Goal: Task Accomplishment & Management: Manage account settings

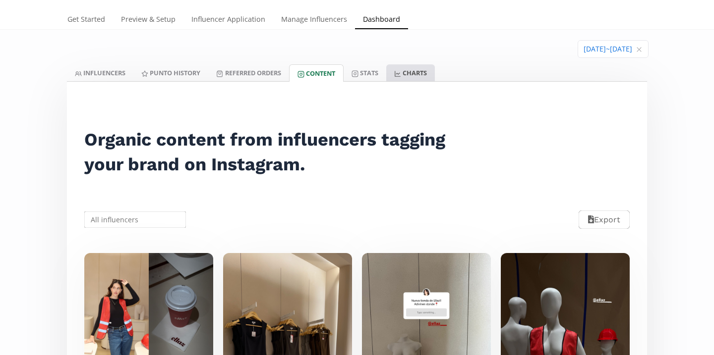
scroll to position [13, 0]
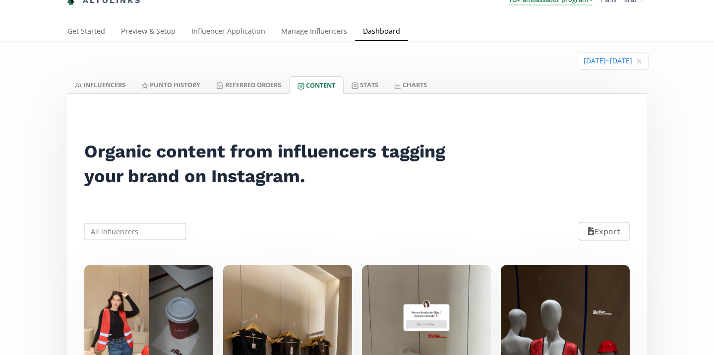
click at [543, 4] on link "TOP ambassador program" at bounding box center [550, 0] width 84 height 11
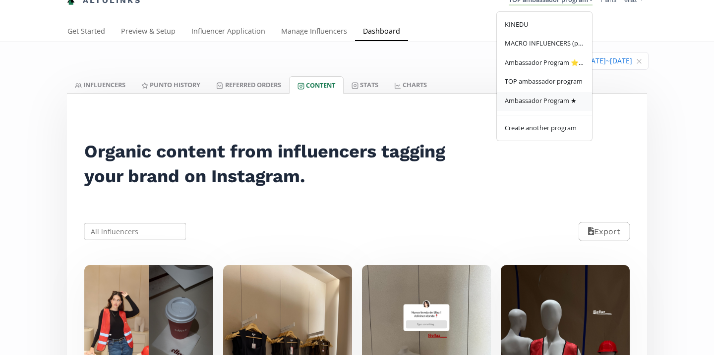
click at [564, 98] on span "Ambassador Program ★" at bounding box center [541, 100] width 72 height 9
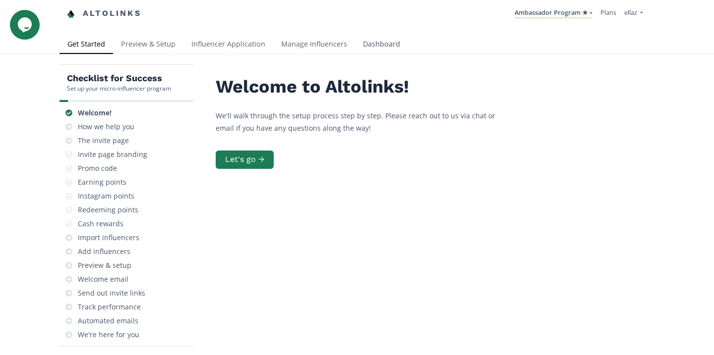
click at [379, 48] on link "Dashboard" at bounding box center [381, 45] width 53 height 20
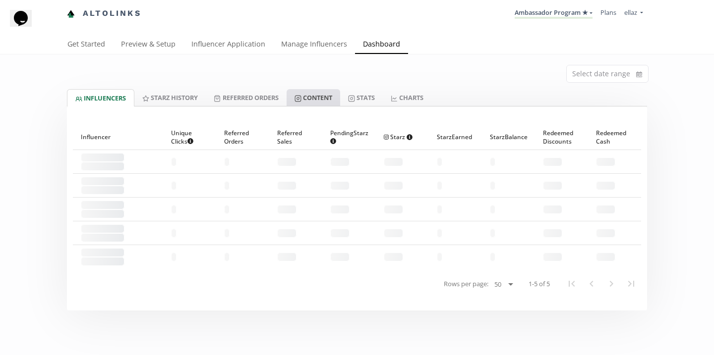
click at [327, 103] on link "Content" at bounding box center [313, 97] width 54 height 17
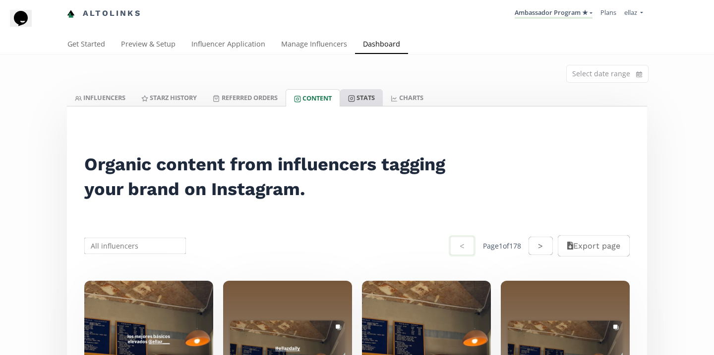
click at [369, 105] on link "Stats" at bounding box center [361, 97] width 43 height 17
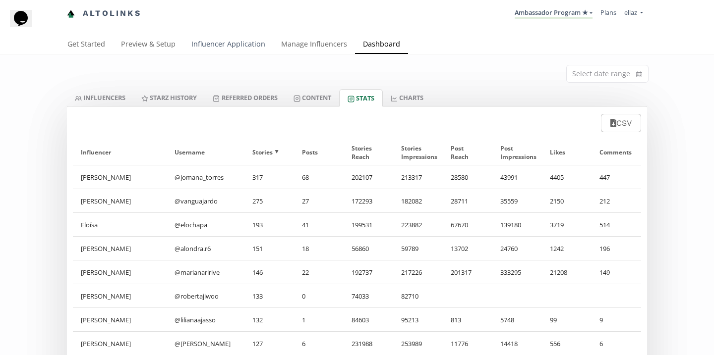
click at [244, 46] on link "Influencer Application" at bounding box center [228, 45] width 90 height 20
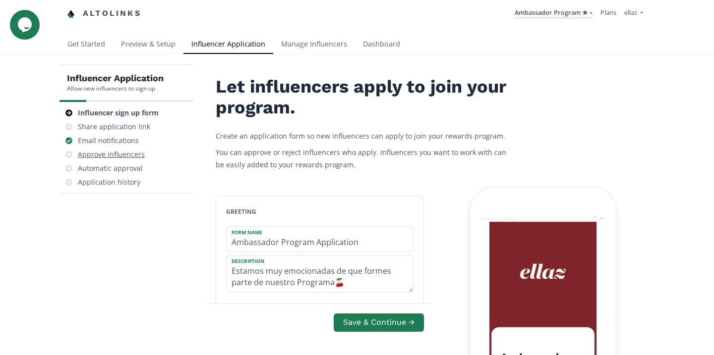
click at [131, 158] on div "Approve influencers" at bounding box center [111, 155] width 67 height 10
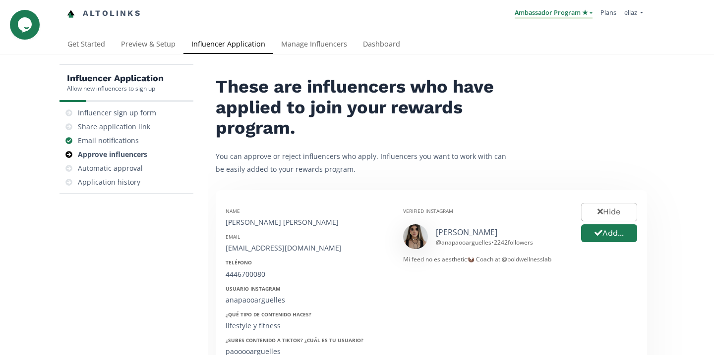
click at [556, 12] on link "Ambassador Program ★" at bounding box center [553, 13] width 78 height 11
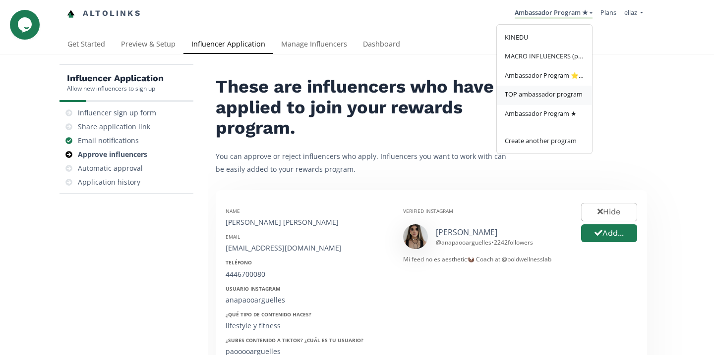
click at [551, 99] on span "TOP ambassador program" at bounding box center [544, 94] width 78 height 9
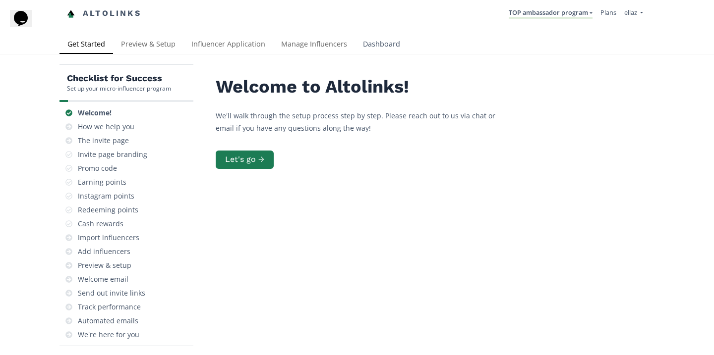
click at [365, 44] on link "Dashboard" at bounding box center [381, 45] width 53 height 20
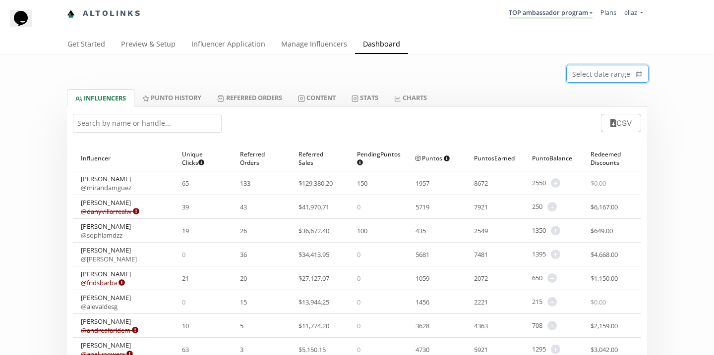
click at [601, 75] on input at bounding box center [606, 73] width 81 height 17
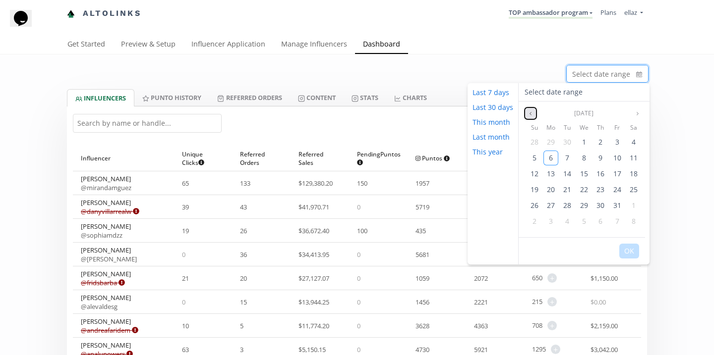
click at [527, 116] on button "Previous month" at bounding box center [530, 114] width 12 height 12
click at [619, 143] on div "1" at bounding box center [617, 142] width 15 height 15
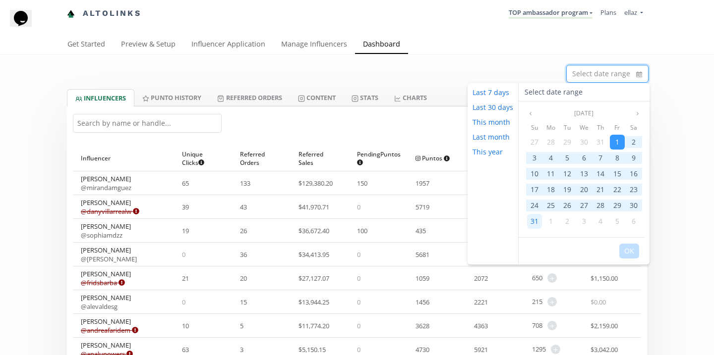
click at [531, 220] on span "31" at bounding box center [534, 221] width 8 height 9
click at [626, 254] on button "OK" at bounding box center [629, 251] width 20 height 15
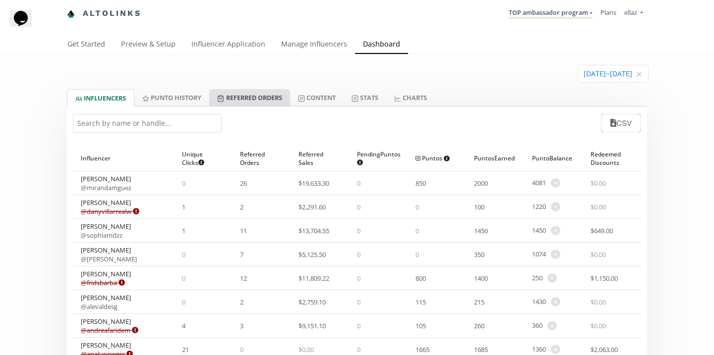
click at [247, 101] on link "Referred Orders" at bounding box center [249, 97] width 80 height 17
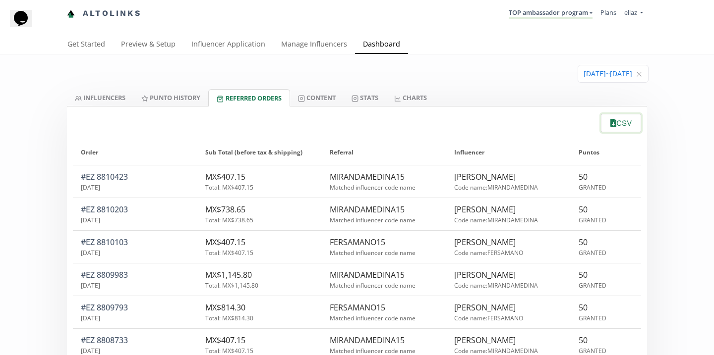
click at [634, 128] on button "CSV" at bounding box center [620, 123] width 43 height 21
click at [640, 75] on icon "close" at bounding box center [639, 74] width 6 height 6
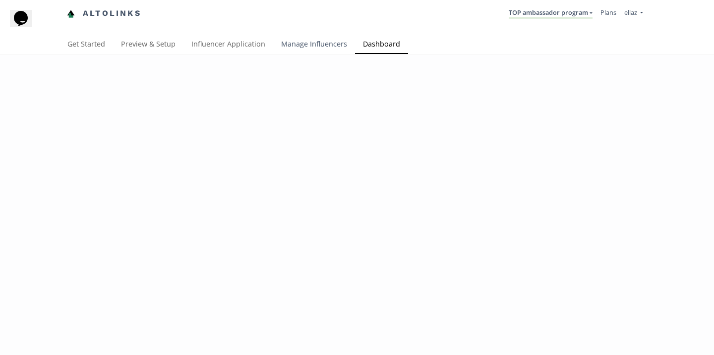
click at [317, 50] on link "Manage Influencers" at bounding box center [314, 45] width 82 height 20
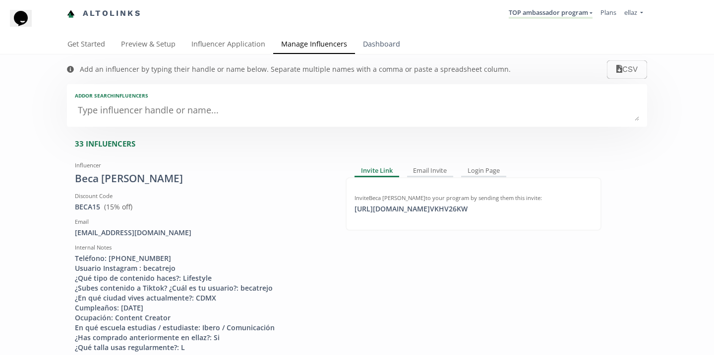
click at [381, 44] on link "Dashboard" at bounding box center [381, 45] width 53 height 20
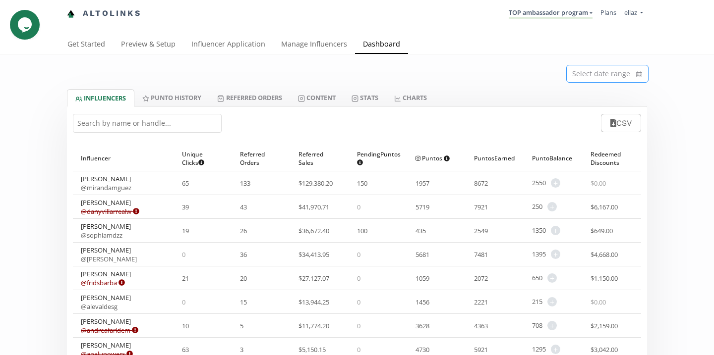
click at [619, 74] on input at bounding box center [606, 73] width 81 height 17
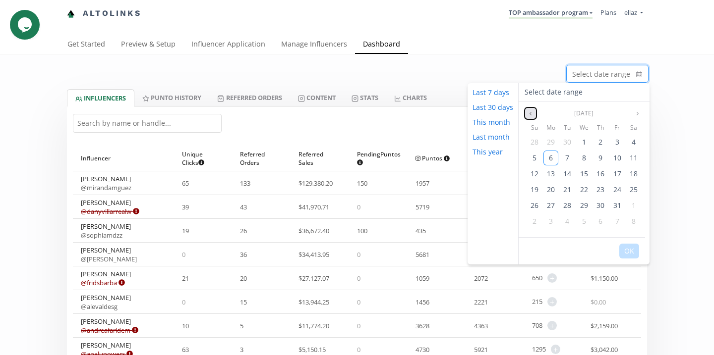
click at [528, 110] on button "Previous month" at bounding box center [530, 114] width 12 height 12
click at [555, 143] on div "1" at bounding box center [550, 142] width 15 height 15
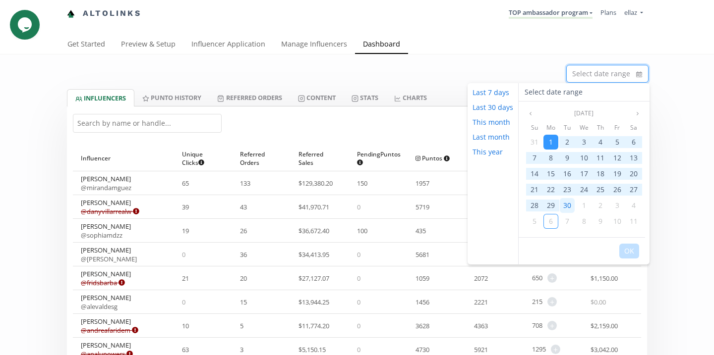
click at [569, 206] on span "30" at bounding box center [567, 205] width 8 height 9
click at [631, 252] on button "OK" at bounding box center [629, 251] width 20 height 15
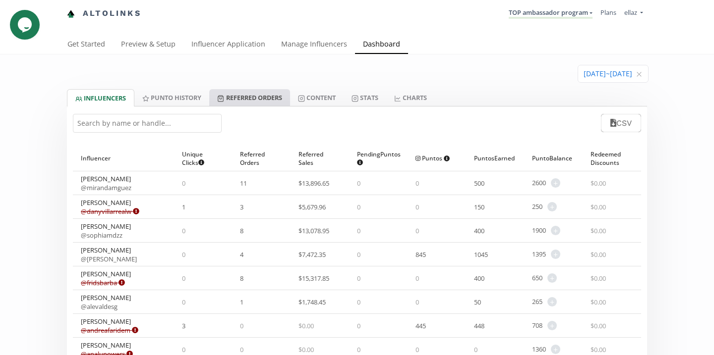
click at [248, 95] on link "Referred Orders" at bounding box center [249, 97] width 80 height 17
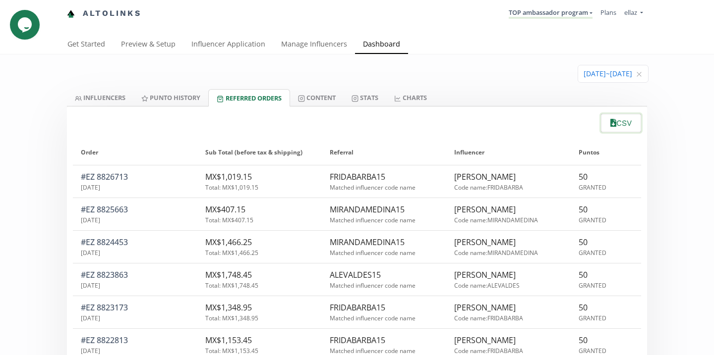
click at [606, 123] on button "CSV" at bounding box center [620, 123] width 43 height 21
click at [362, 104] on link "Stats" at bounding box center [364, 97] width 43 height 17
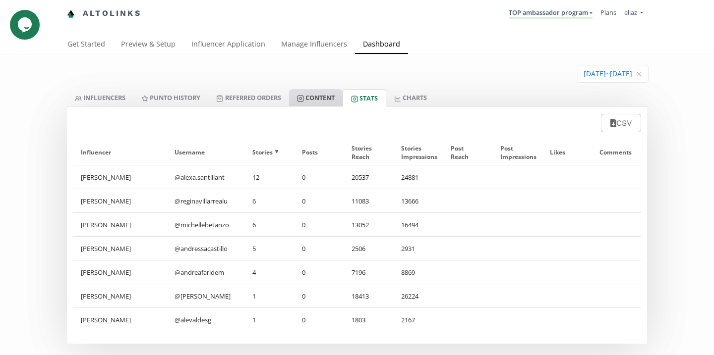
click at [331, 98] on link "Content" at bounding box center [316, 97] width 54 height 17
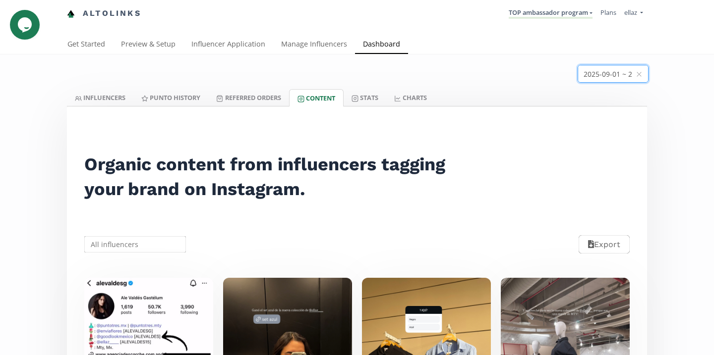
click at [590, 78] on input at bounding box center [613, 73] width 70 height 17
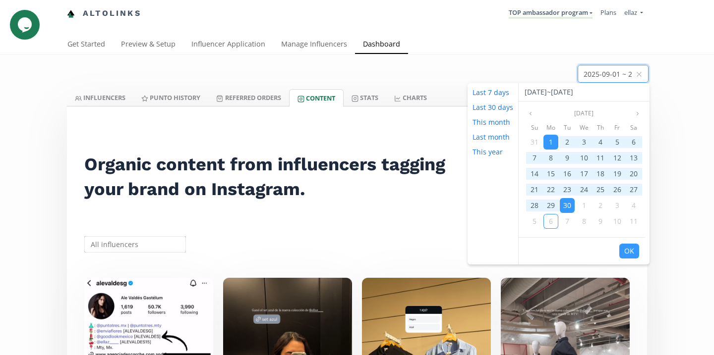
click at [471, 57] on div "2025-09-01 ~ 2025-09-30" at bounding box center [356, 72] width 595 height 35
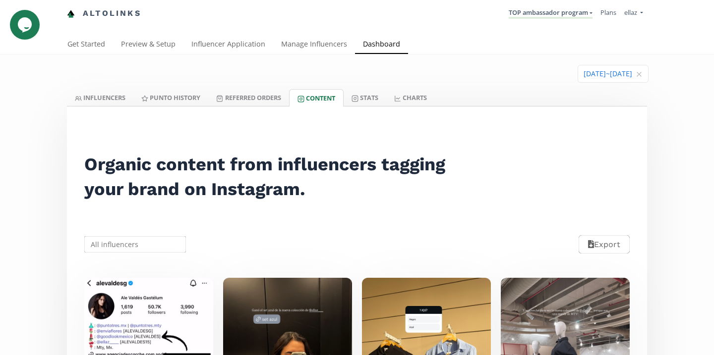
click at [151, 251] on input "text" at bounding box center [135, 244] width 105 height 19
click at [139, 271] on div "Fernanda" at bounding box center [135, 264] width 101 height 18
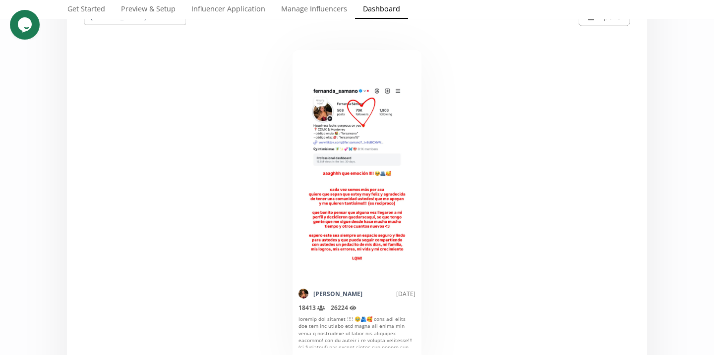
scroll to position [226, 0]
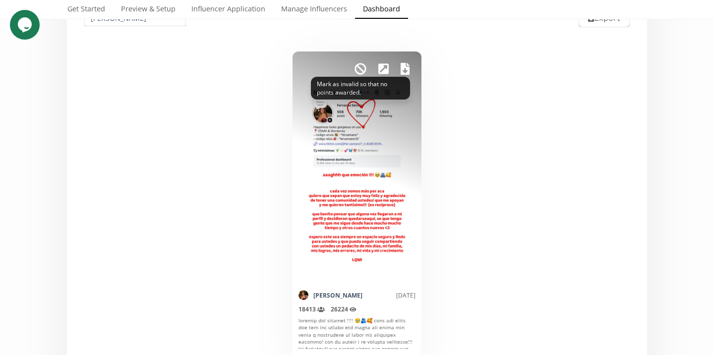
click at [359, 65] on icon at bounding box center [360, 69] width 12 height 12
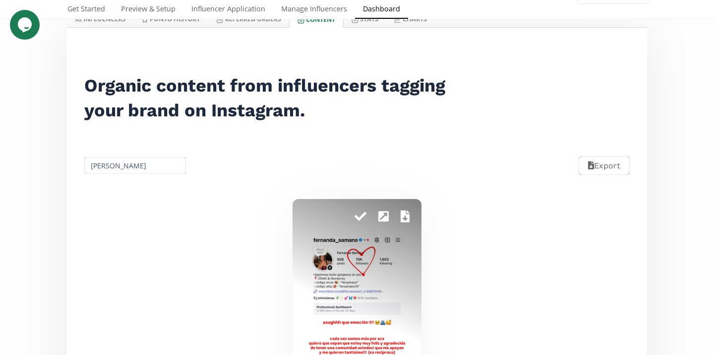
scroll to position [0, 0]
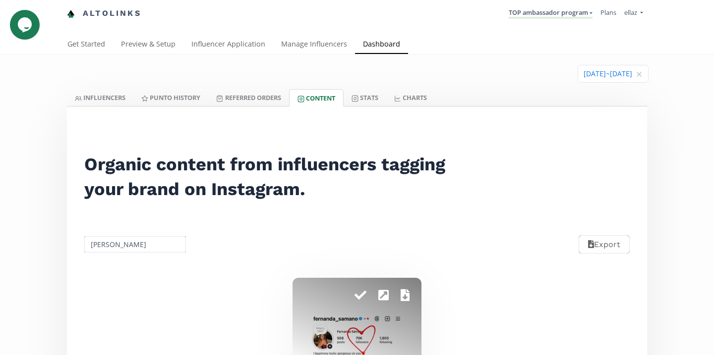
click at [114, 246] on input "Fernanda" at bounding box center [135, 244] width 105 height 19
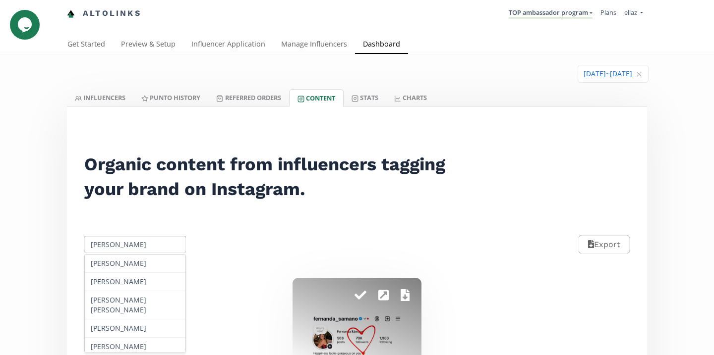
click at [114, 246] on input "Fernanda" at bounding box center [135, 244] width 105 height 19
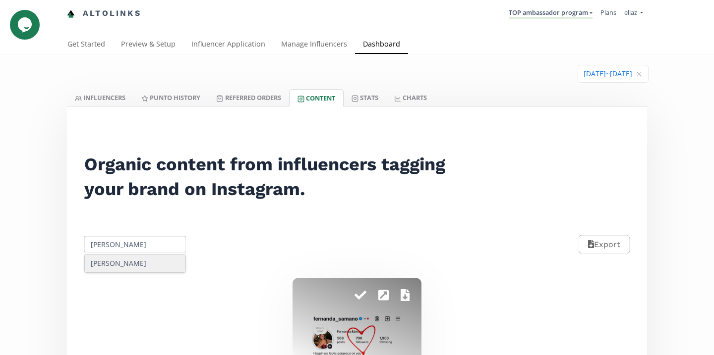
click at [139, 269] on div "Daniela Villarreal" at bounding box center [135, 264] width 101 height 18
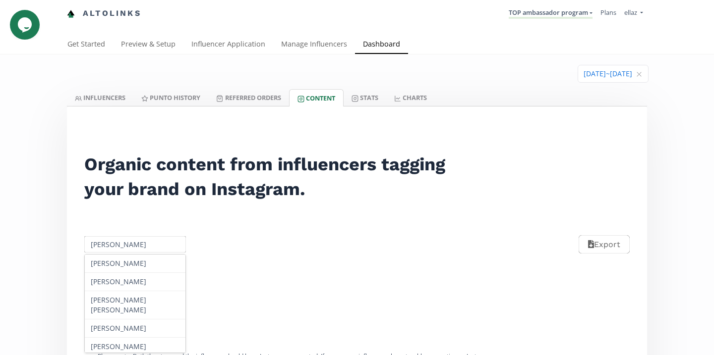
click at [164, 241] on input "Daniela Villarreal" at bounding box center [135, 244] width 105 height 19
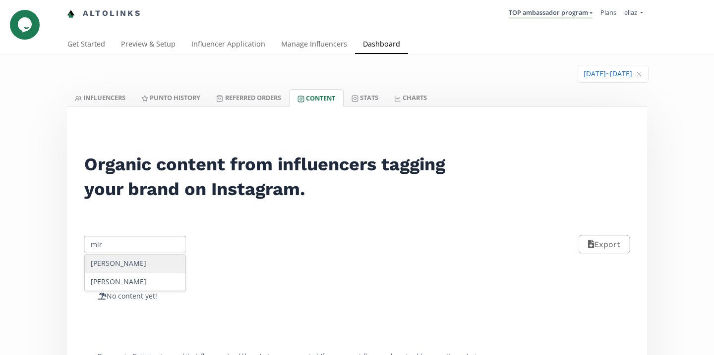
click at [138, 264] on div "Miranda" at bounding box center [135, 264] width 101 height 18
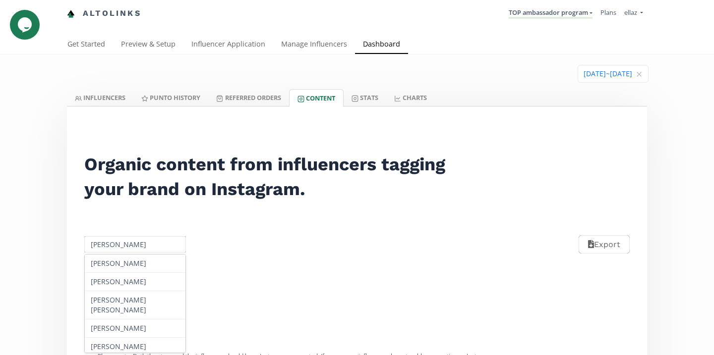
click at [119, 249] on input "Miranda" at bounding box center [135, 244] width 105 height 19
type input "a"
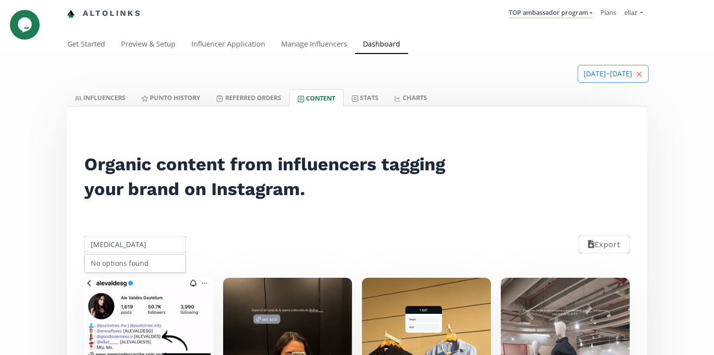
click at [638, 73] on icon "close" at bounding box center [639, 74] width 6 height 6
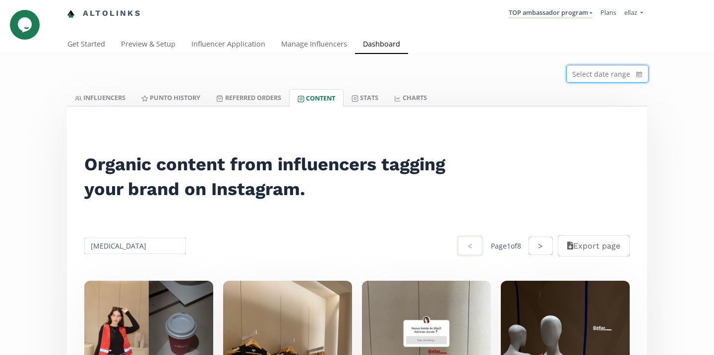
click at [588, 83] on div "Select date range" at bounding box center [607, 74] width 82 height 18
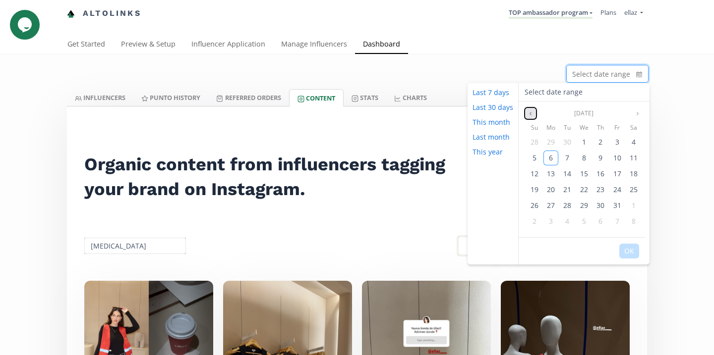
click at [535, 112] on button "Previous month" at bounding box center [530, 114] width 12 height 12
click at [616, 141] on span "1" at bounding box center [617, 141] width 4 height 9
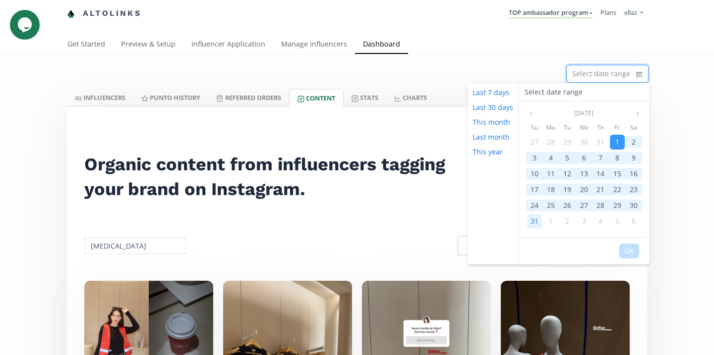
click at [536, 218] on span "31" at bounding box center [534, 221] width 8 height 9
click at [624, 252] on button "OK" at bounding box center [629, 251] width 20 height 15
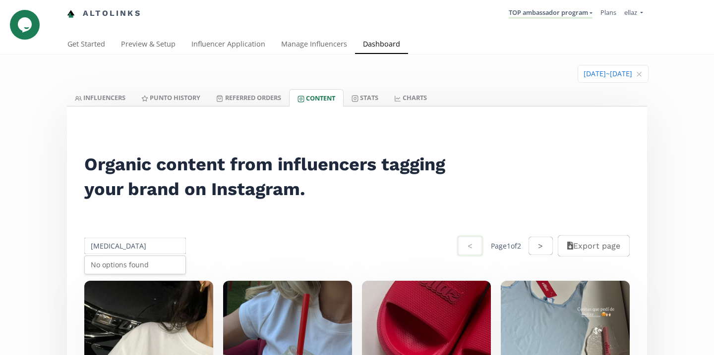
click at [158, 243] on input "mri" at bounding box center [135, 245] width 105 height 19
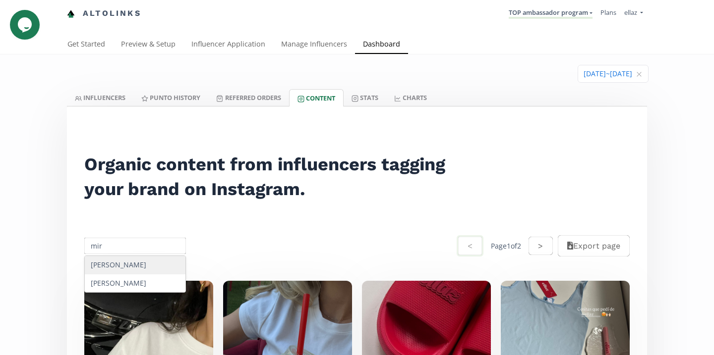
click at [149, 263] on div "Miranda" at bounding box center [135, 265] width 101 height 18
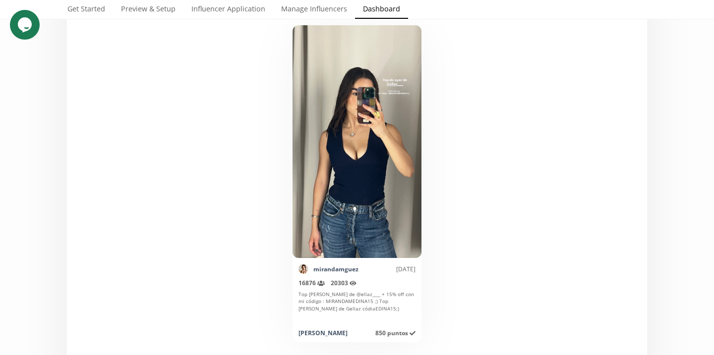
scroll to position [201, 0]
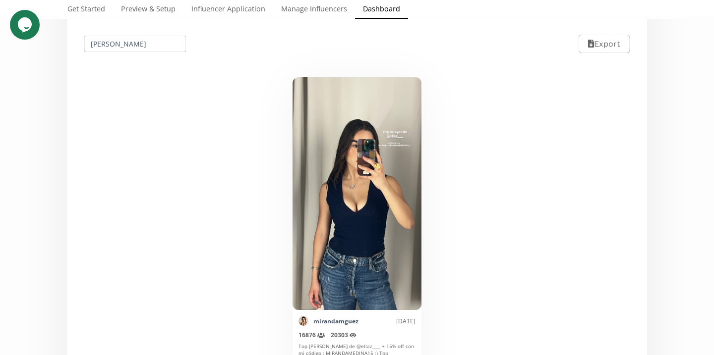
click at [149, 47] on input "Miranda" at bounding box center [135, 43] width 105 height 19
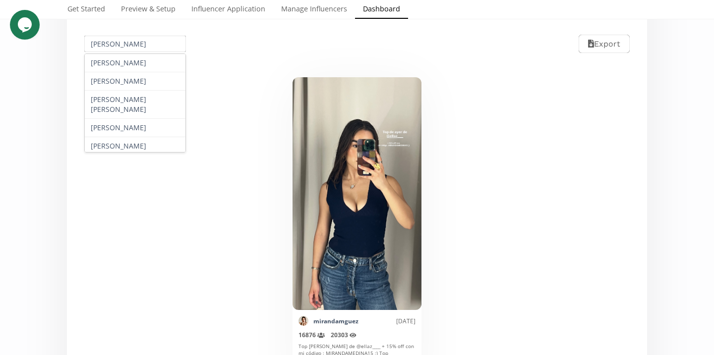
click at [149, 47] on input "Miranda" at bounding box center [135, 43] width 105 height 19
click at [149, 47] on input "d" at bounding box center [135, 43] width 105 height 19
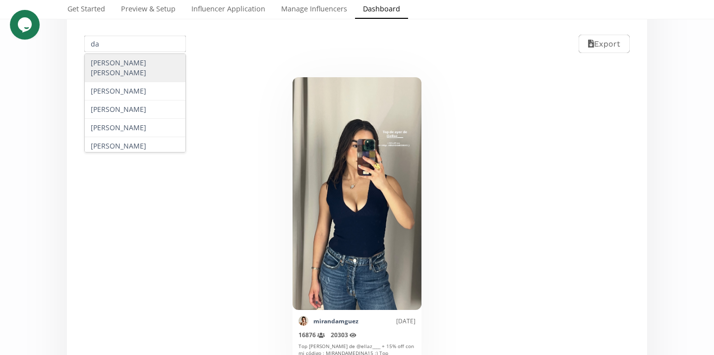
click at [143, 82] on div "Daniela Villarreal" at bounding box center [135, 91] width 101 height 18
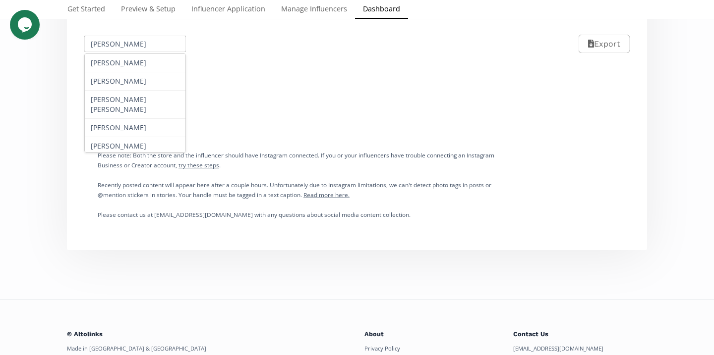
click at [139, 48] on input "Daniela Villarreal" at bounding box center [135, 43] width 105 height 19
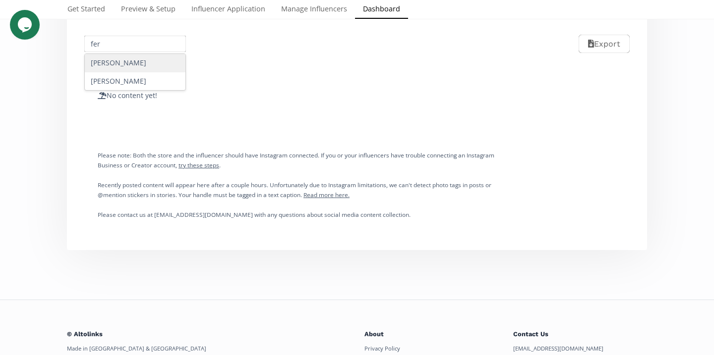
click at [130, 65] on div "Fernanda" at bounding box center [135, 63] width 101 height 18
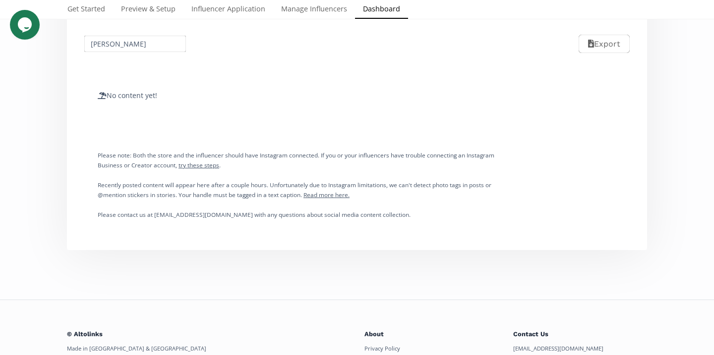
scroll to position [0, 0]
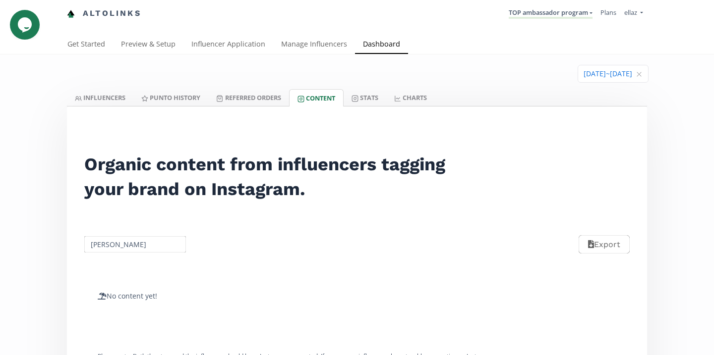
click at [598, 80] on input at bounding box center [613, 73] width 70 height 17
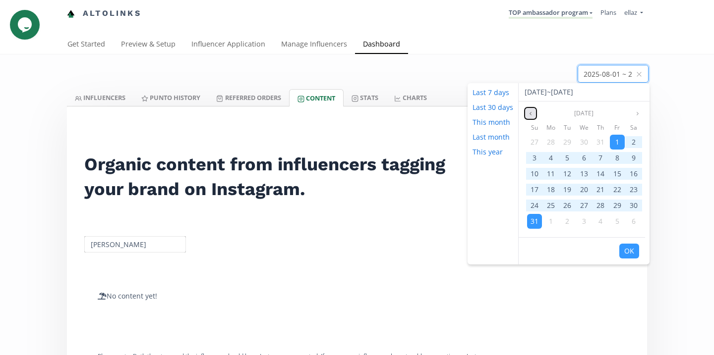
click at [524, 109] on button "Previous month" at bounding box center [530, 114] width 12 height 12
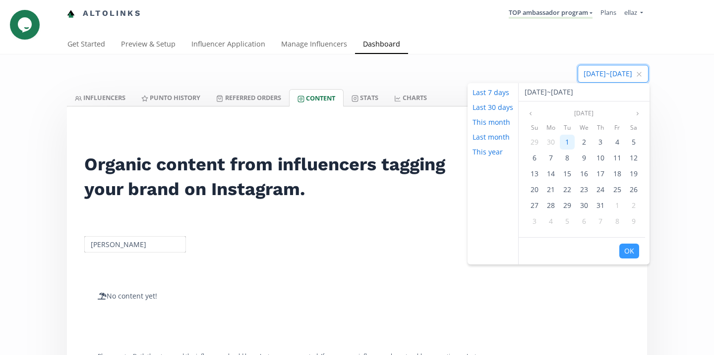
click at [569, 140] on div "1" at bounding box center [567, 142] width 15 height 15
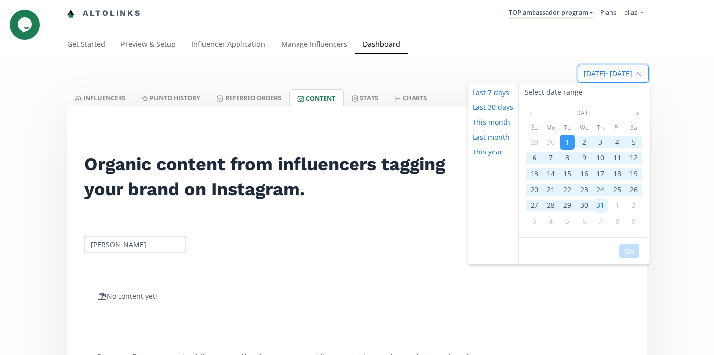
click at [600, 204] on span "31" at bounding box center [600, 205] width 8 height 9
click at [626, 250] on button "OK" at bounding box center [629, 251] width 20 height 15
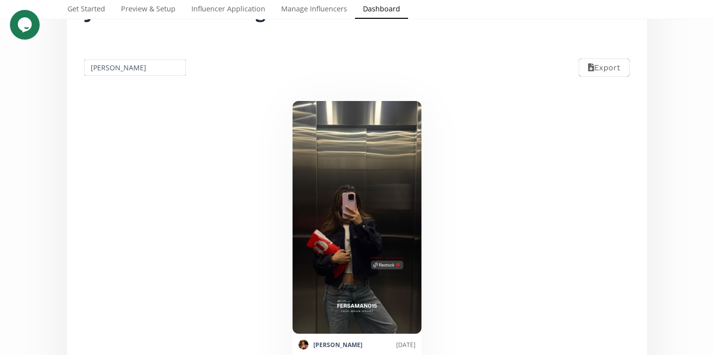
scroll to position [164, 0]
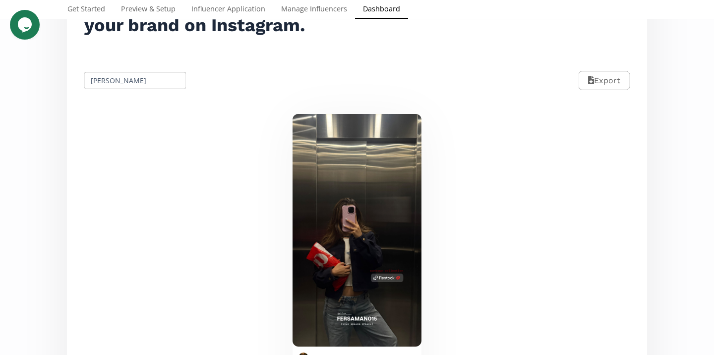
click at [136, 75] on input "Fernanda" at bounding box center [135, 80] width 105 height 19
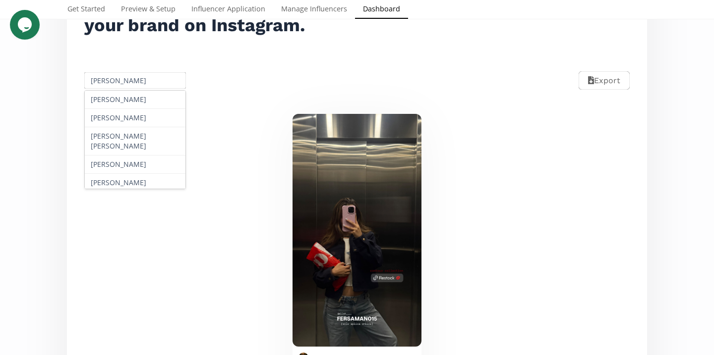
click at [136, 75] on input "Fernanda" at bounding box center [135, 80] width 105 height 19
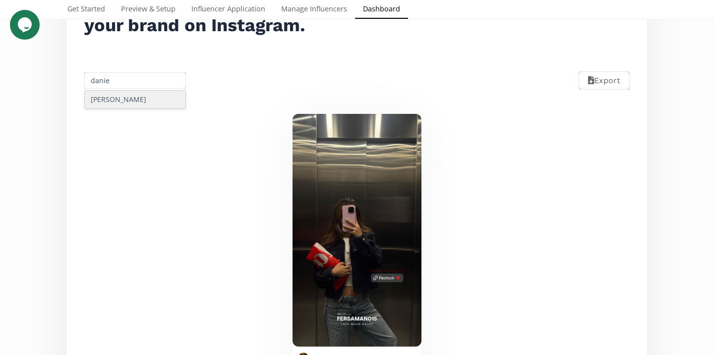
click at [143, 108] on div "Daniela Villarreal" at bounding box center [135, 100] width 101 height 18
type input "Daniela Villarreal"
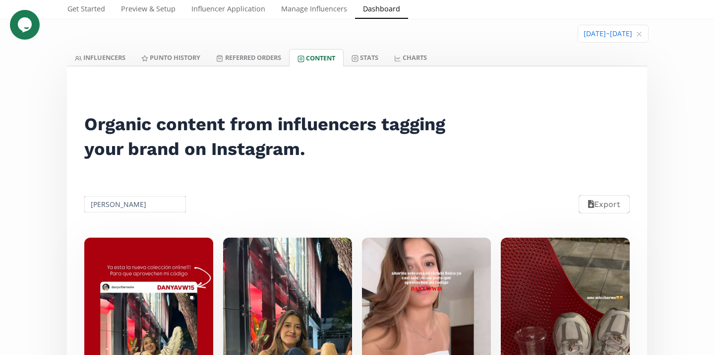
scroll to position [40, 0]
click at [364, 58] on link "Stats" at bounding box center [364, 58] width 43 height 17
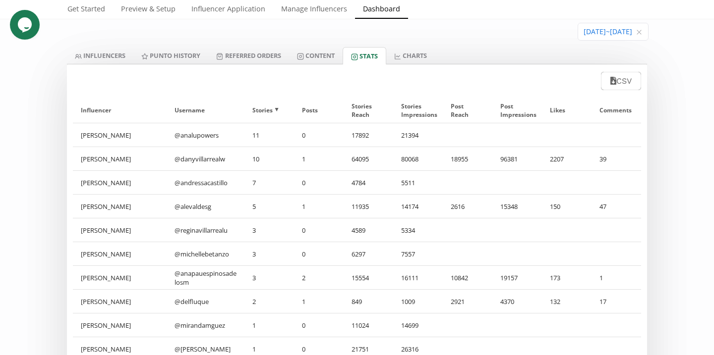
scroll to position [16, 0]
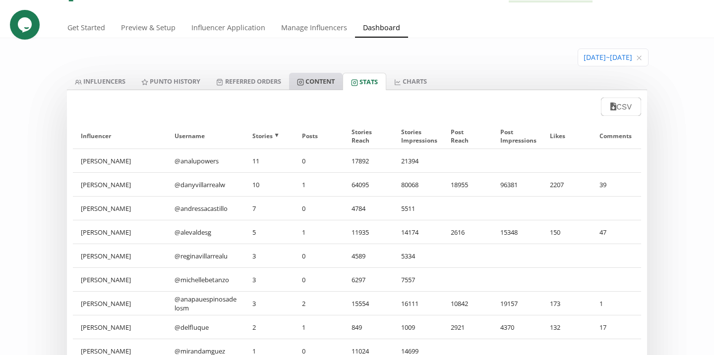
click at [326, 82] on link "Content" at bounding box center [316, 81] width 54 height 17
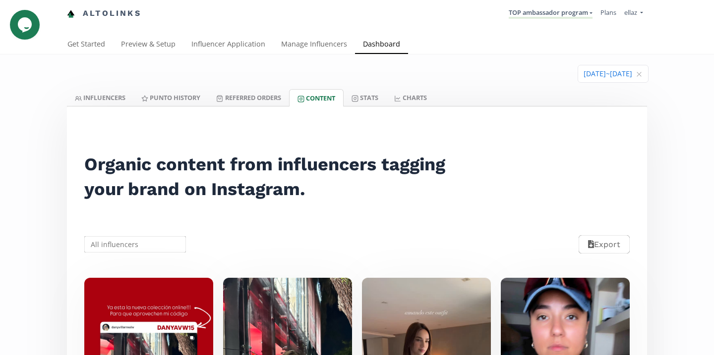
click at [130, 247] on input "text" at bounding box center [135, 244] width 105 height 19
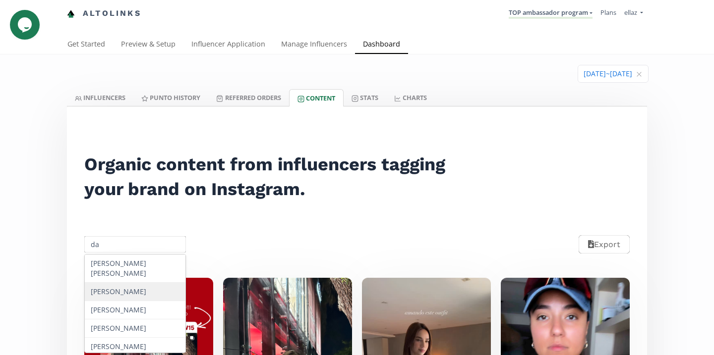
click at [133, 285] on div "Daniela Villarreal" at bounding box center [135, 292] width 101 height 18
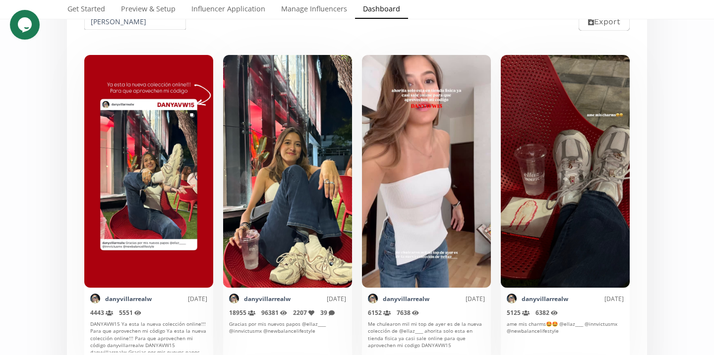
scroll to position [7, 0]
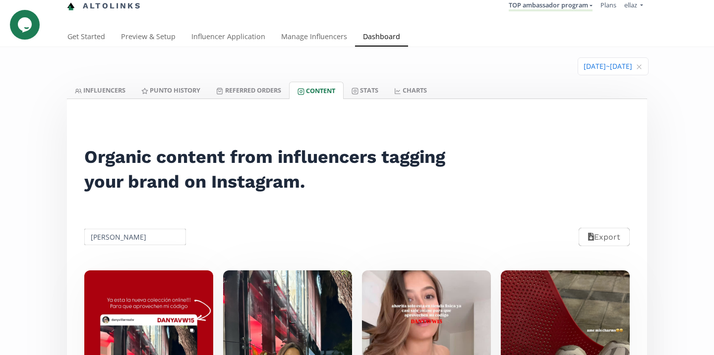
click at [150, 236] on input "Daniela Villarreal" at bounding box center [135, 236] width 105 height 19
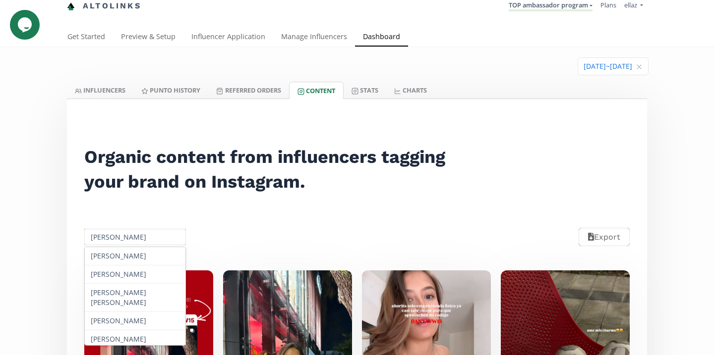
click at [150, 236] on input "Daniela Villarreal" at bounding box center [135, 236] width 105 height 19
type input "n"
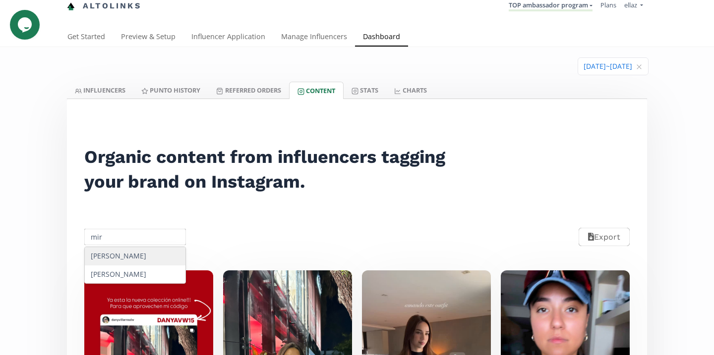
click at [141, 255] on div "Miranda" at bounding box center [135, 256] width 101 height 18
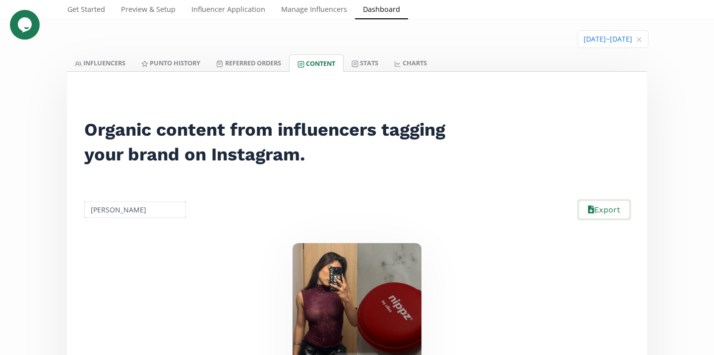
scroll to position [16, 0]
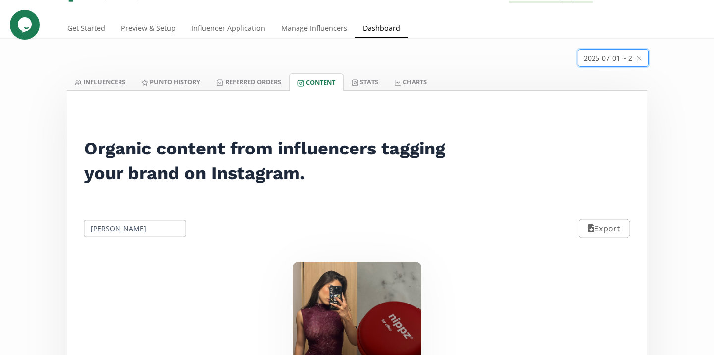
click at [587, 58] on input at bounding box center [613, 58] width 70 height 17
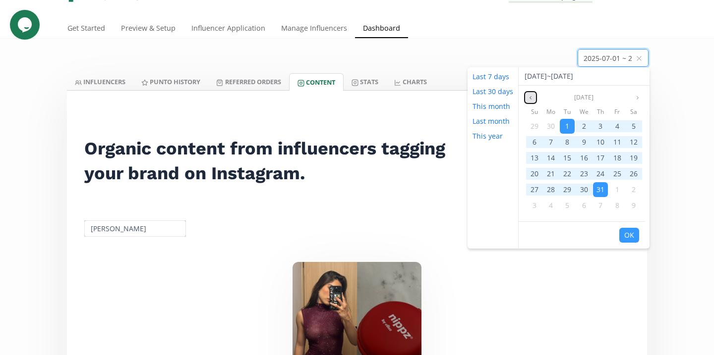
click at [531, 94] on button "Previous month" at bounding box center [530, 98] width 12 height 12
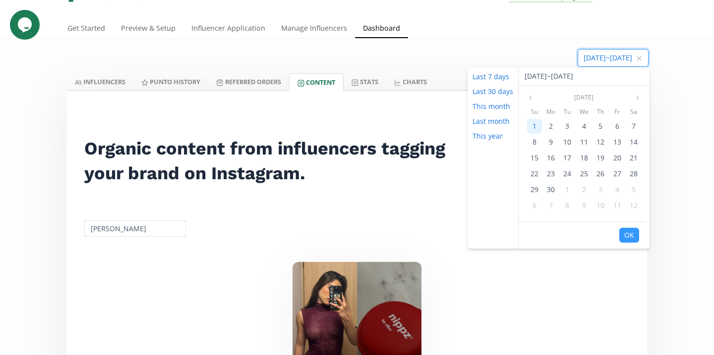
click at [535, 125] on div "1" at bounding box center [534, 126] width 15 height 15
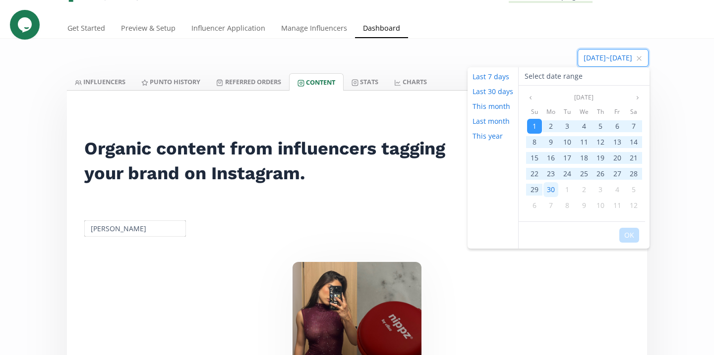
click at [550, 193] on span "30" at bounding box center [551, 189] width 8 height 9
click at [629, 234] on button "OK" at bounding box center [629, 235] width 20 height 15
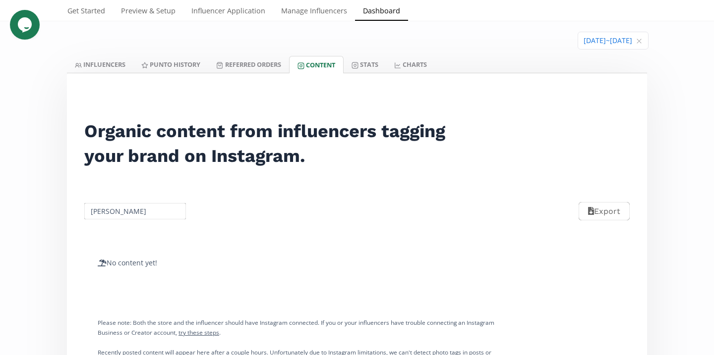
scroll to position [51, 0]
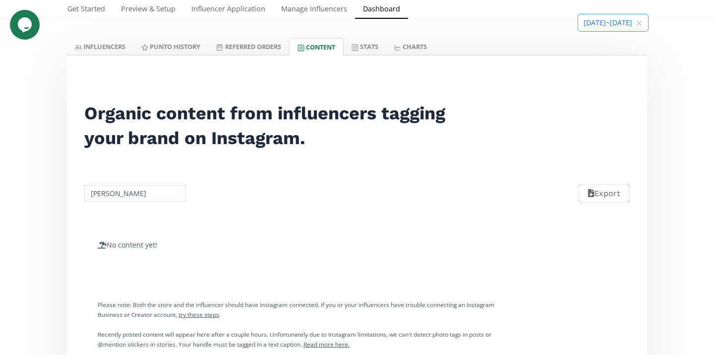
click at [578, 27] on input at bounding box center [613, 22] width 70 height 17
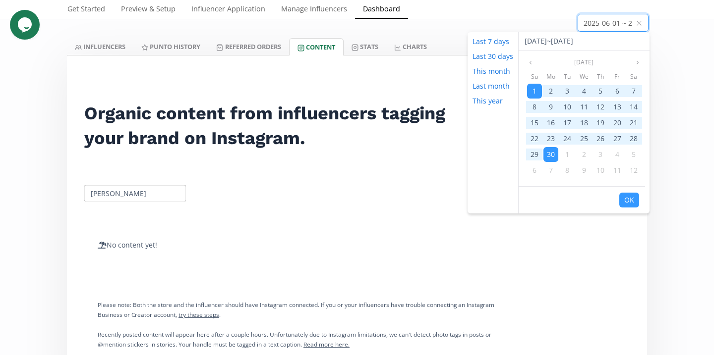
click at [416, 86] on div "Organic content from influencers tagging your brand on Instagram." at bounding box center [271, 125] width 396 height 91
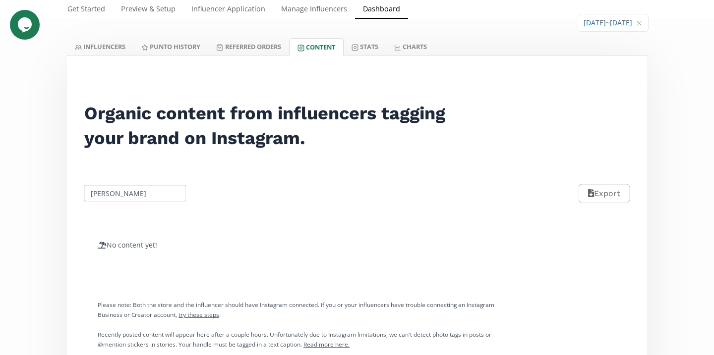
click at [148, 192] on input "Miranda" at bounding box center [135, 193] width 105 height 19
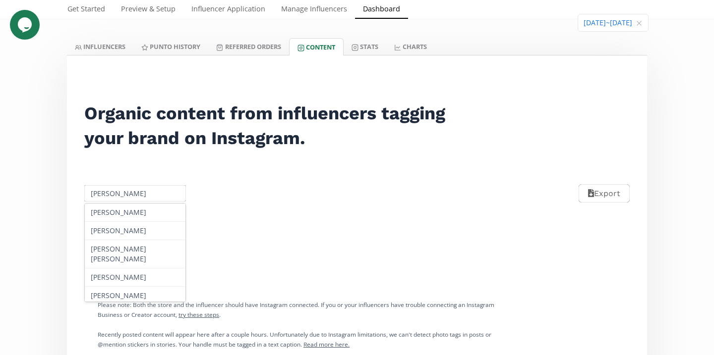
click at [148, 192] on input "Miranda" at bounding box center [135, 193] width 105 height 19
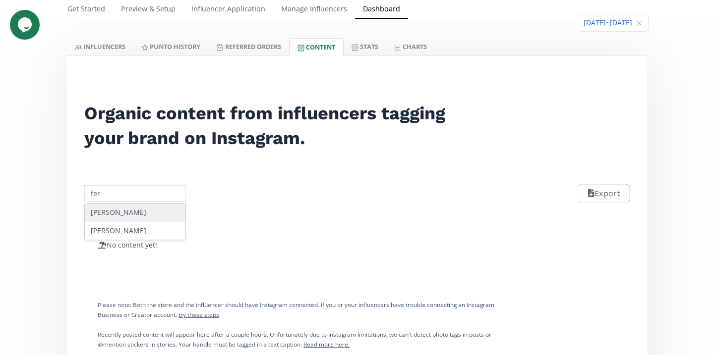
click at [120, 217] on div "Fernanda" at bounding box center [135, 213] width 101 height 18
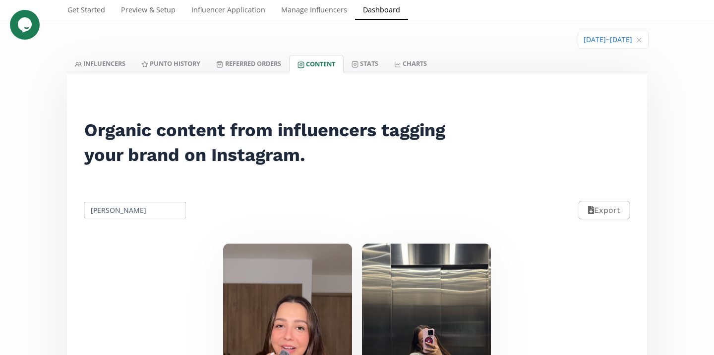
scroll to position [30, 0]
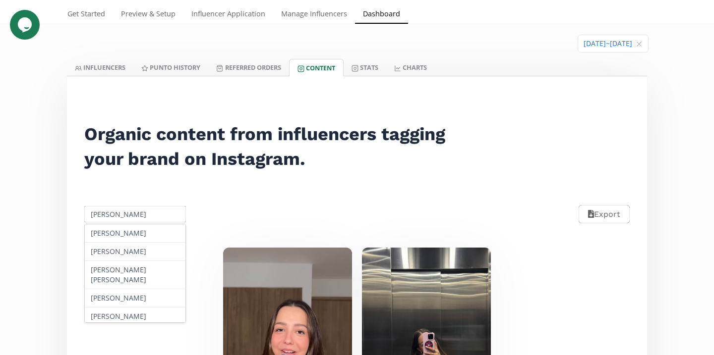
click at [137, 214] on input "Fernanda" at bounding box center [135, 214] width 105 height 19
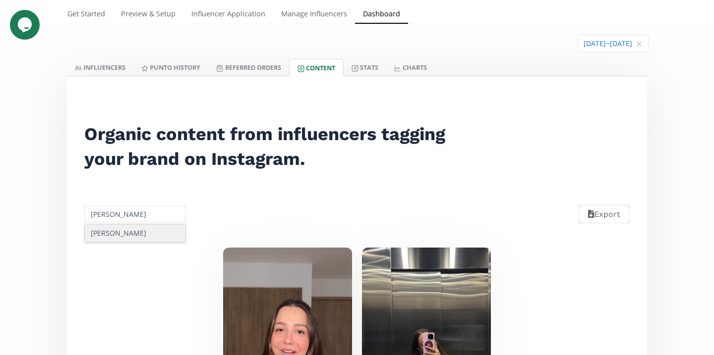
click at [130, 236] on div "Daniela Villarreal" at bounding box center [135, 234] width 101 height 18
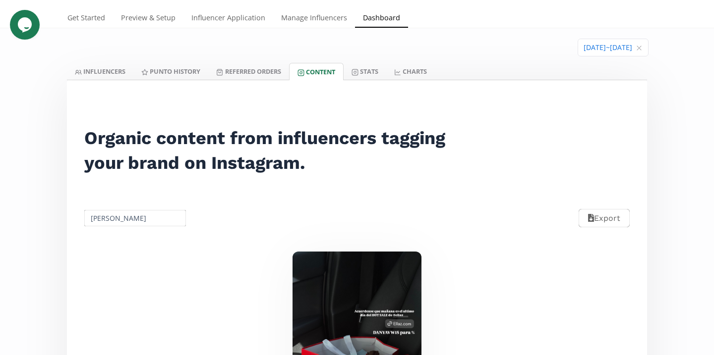
scroll to position [0, 0]
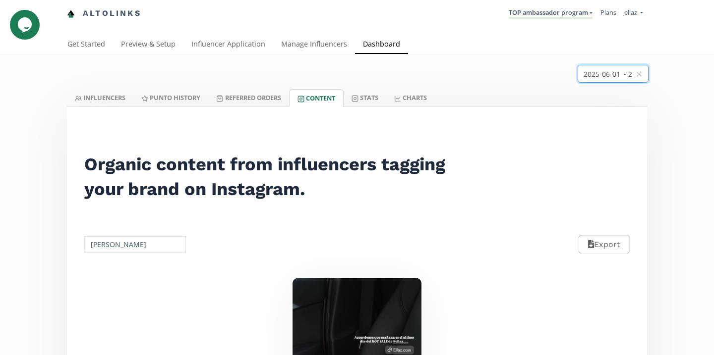
click at [593, 79] on input at bounding box center [613, 73] width 70 height 17
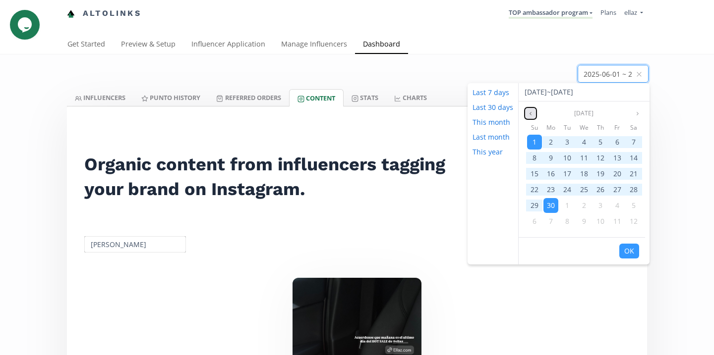
click at [530, 111] on icon "angle left" at bounding box center [530, 114] width 6 height 6
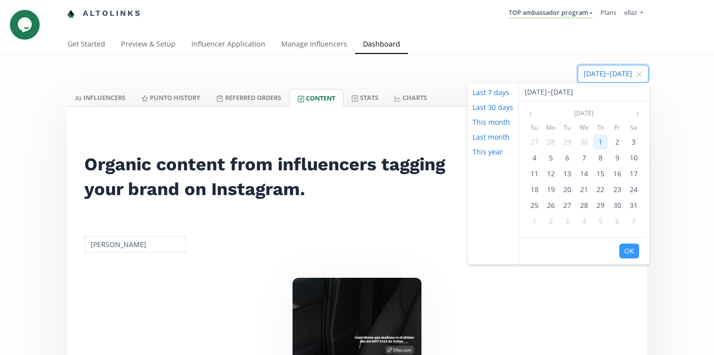
click at [595, 141] on div "1" at bounding box center [600, 142] width 15 height 15
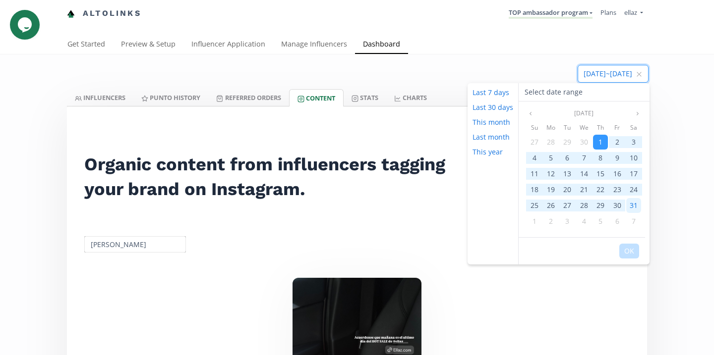
click at [634, 206] on span "31" at bounding box center [633, 205] width 8 height 9
click at [631, 253] on button "OK" at bounding box center [629, 251] width 20 height 15
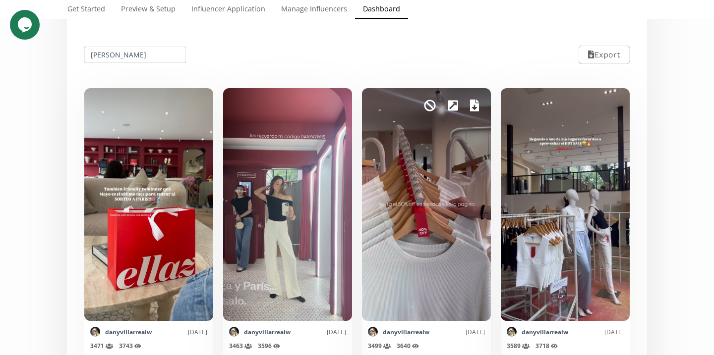
scroll to position [15, 0]
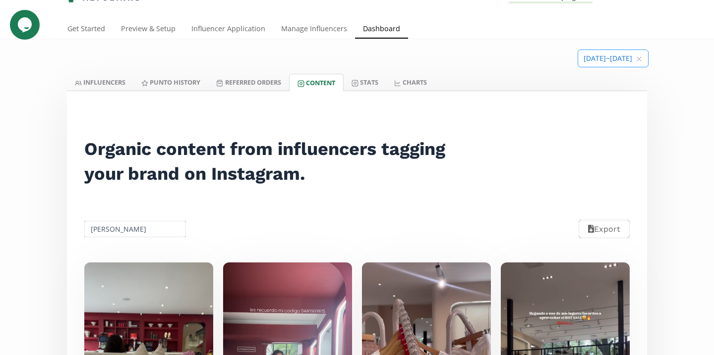
click at [589, 66] on input at bounding box center [613, 58] width 70 height 17
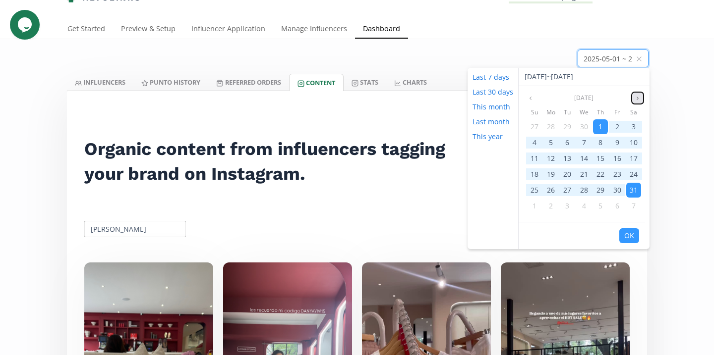
click at [633, 97] on button "Next month" at bounding box center [637, 98] width 12 height 12
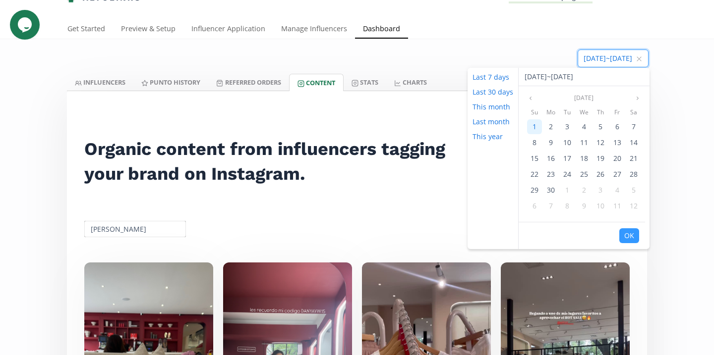
click at [532, 127] on span "1" at bounding box center [534, 126] width 4 height 9
click at [528, 99] on icon "angle left" at bounding box center [530, 98] width 6 height 6
click at [486, 176] on div "Last 7 days Last 30 days This month Last month This year" at bounding box center [492, 158] width 51 height 181
click at [335, 242] on div "Daniela Villarreal Export" at bounding box center [357, 229] width 568 height 44
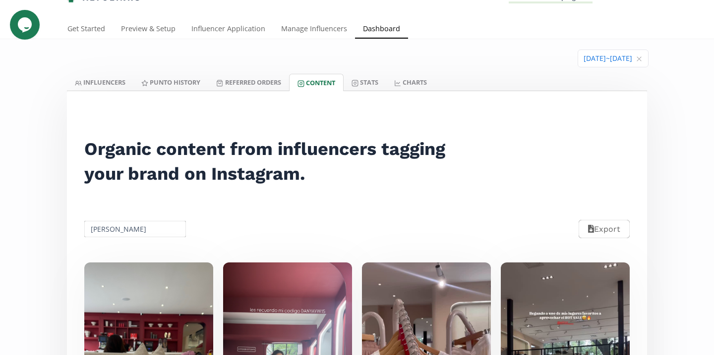
click at [135, 238] on input "Daniela Villarreal" at bounding box center [135, 229] width 105 height 19
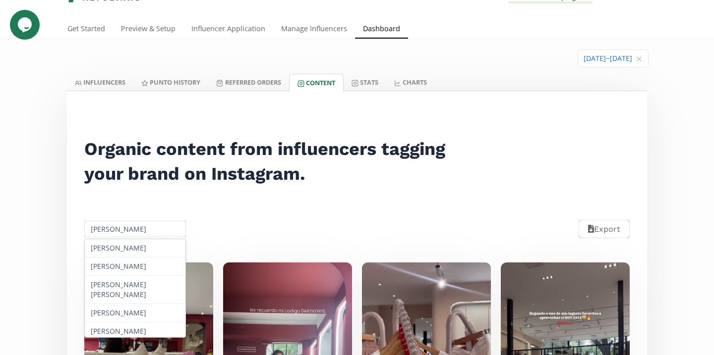
click at [135, 238] on input "Daniela Villarreal" at bounding box center [135, 229] width 105 height 19
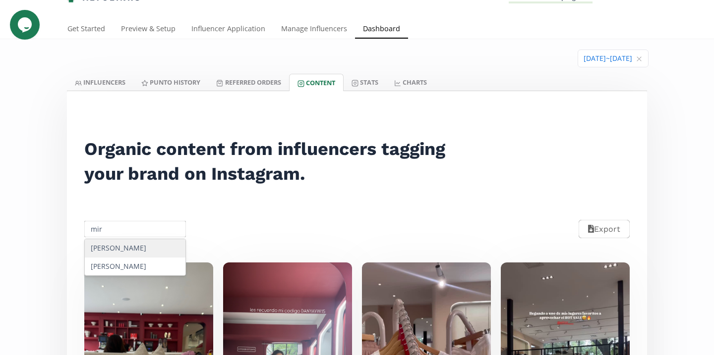
click at [122, 251] on div "Miranda" at bounding box center [135, 248] width 101 height 18
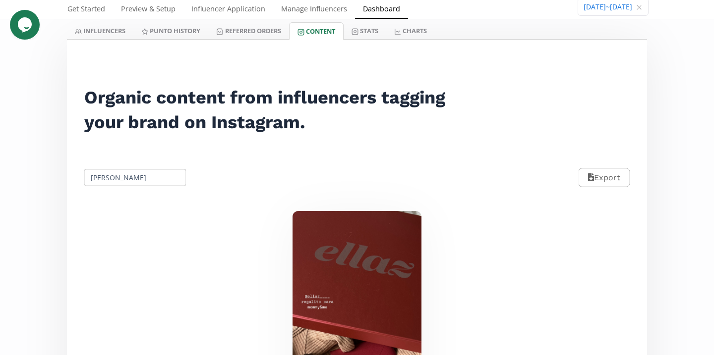
scroll to position [0, 0]
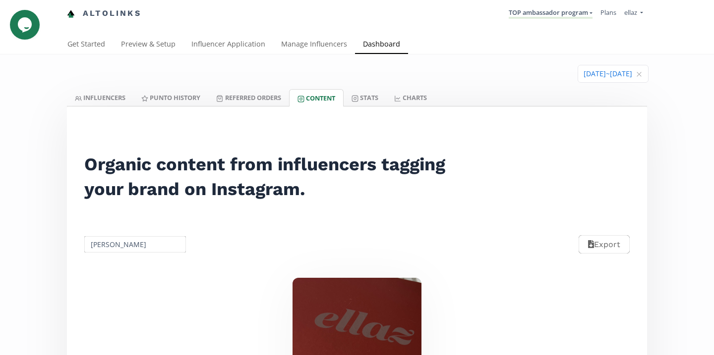
click at [120, 247] on input "Miranda" at bounding box center [135, 244] width 105 height 19
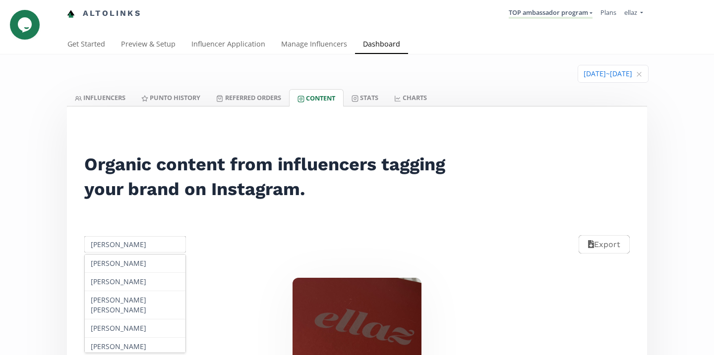
click at [120, 247] on input "Miranda" at bounding box center [135, 244] width 105 height 19
click at [120, 247] on input "f" at bounding box center [135, 244] width 105 height 19
click at [127, 260] on div "Fernanda" at bounding box center [135, 264] width 101 height 18
type input "Fernanda"
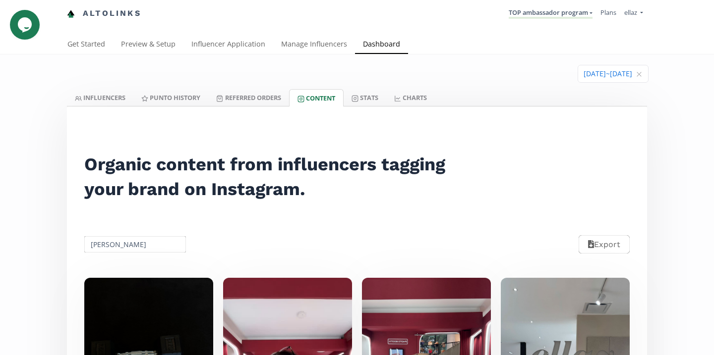
scroll to position [65, 0]
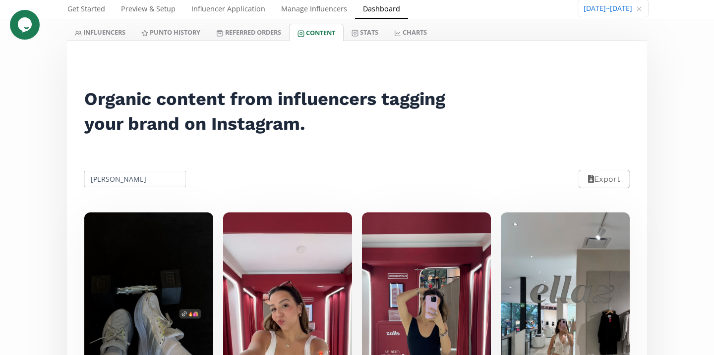
click at [358, 33] on icon at bounding box center [354, 33] width 7 height 7
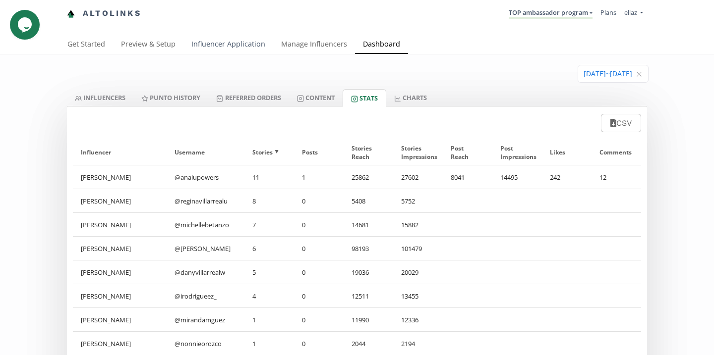
click at [264, 50] on link "Influencer Application" at bounding box center [228, 45] width 90 height 20
